Goal: Book appointment/travel/reservation

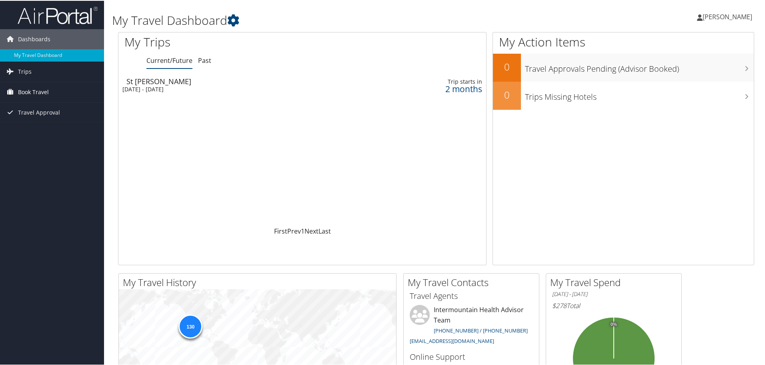
click at [43, 91] on span "Book Travel" at bounding box center [33, 91] width 31 height 20
click at [40, 129] on link "Book/Manage Online Trips" at bounding box center [52, 131] width 104 height 12
click at [450, 86] on div "2 months" at bounding box center [439, 87] width 88 height 7
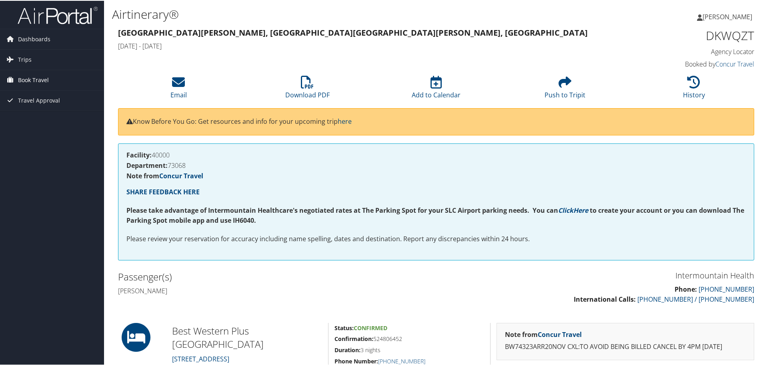
click at [40, 80] on span "Book Travel" at bounding box center [33, 79] width 31 height 20
click at [28, 120] on link "Book/Manage Online Trips" at bounding box center [52, 119] width 104 height 12
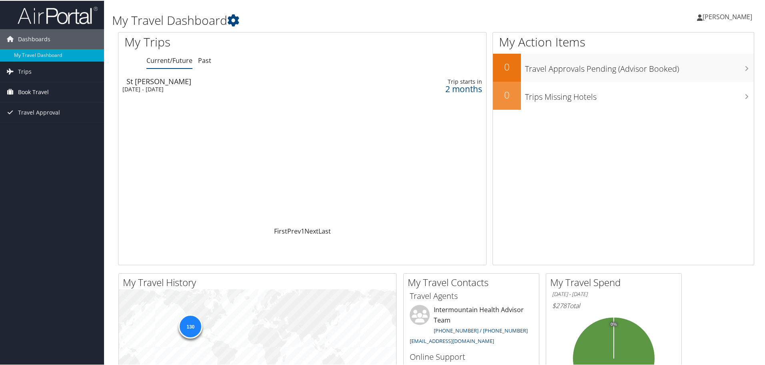
click at [24, 90] on span "Book Travel" at bounding box center [33, 91] width 31 height 20
click at [53, 128] on link "Book/Manage Online Trips" at bounding box center [52, 131] width 104 height 12
click at [24, 130] on link "Book/Manage Online Trips" at bounding box center [52, 131] width 104 height 12
